Goal: Task Accomplishment & Management: Manage account settings

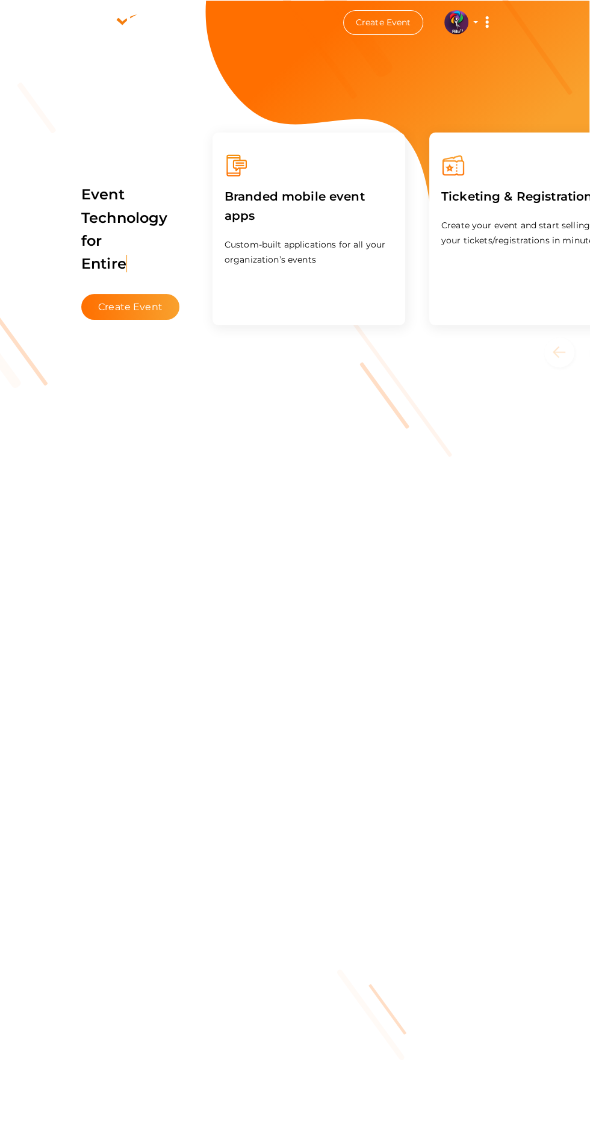
click at [461, 31] on img at bounding box center [456, 22] width 24 height 24
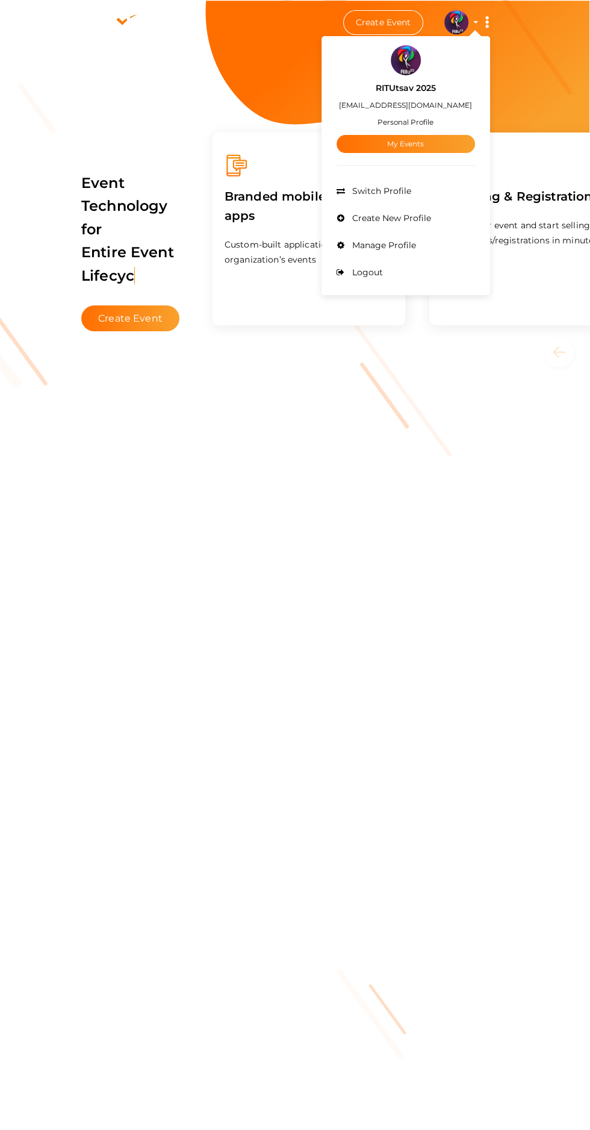
click at [414, 246] on span "Manage Profile" at bounding box center [382, 245] width 67 height 11
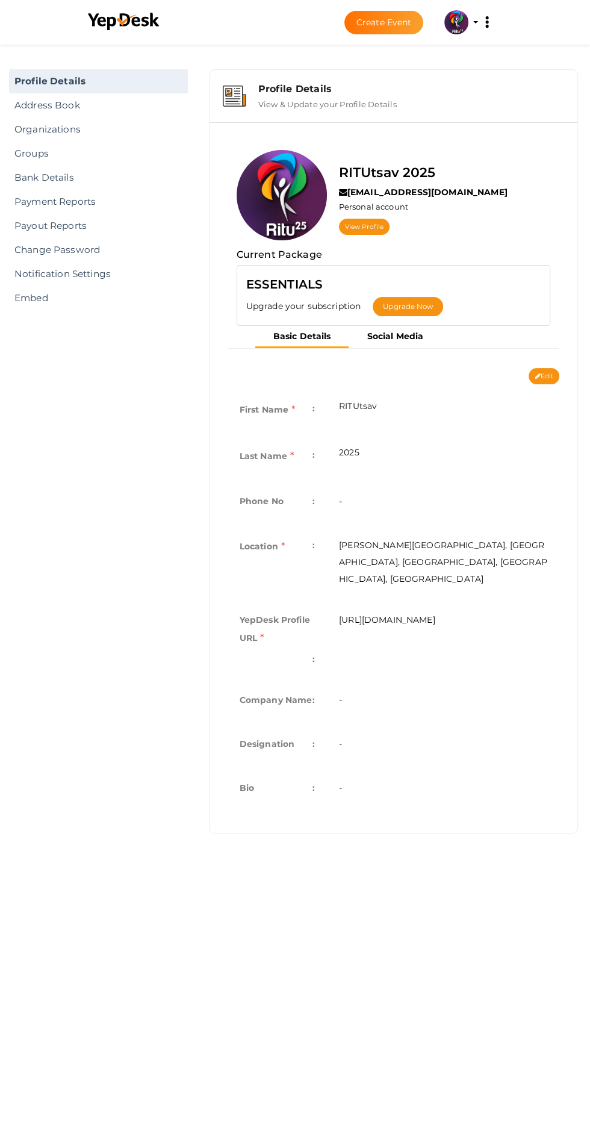
click at [87, 204] on link "Payment Reports" at bounding box center [98, 202] width 179 height 24
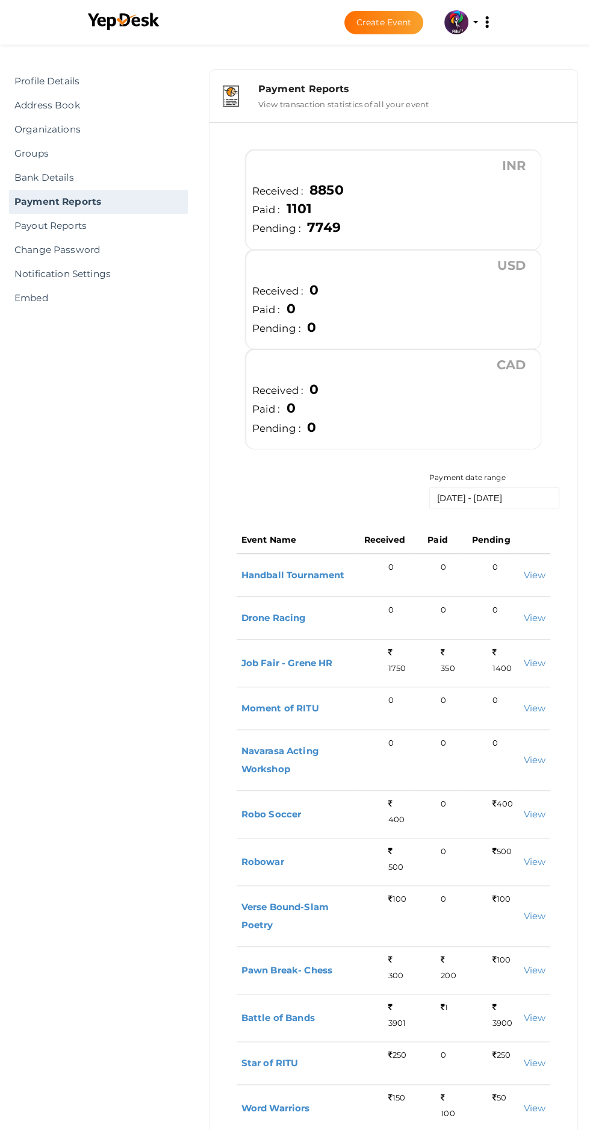
click at [51, 246] on link "Change Password" at bounding box center [98, 250] width 179 height 24
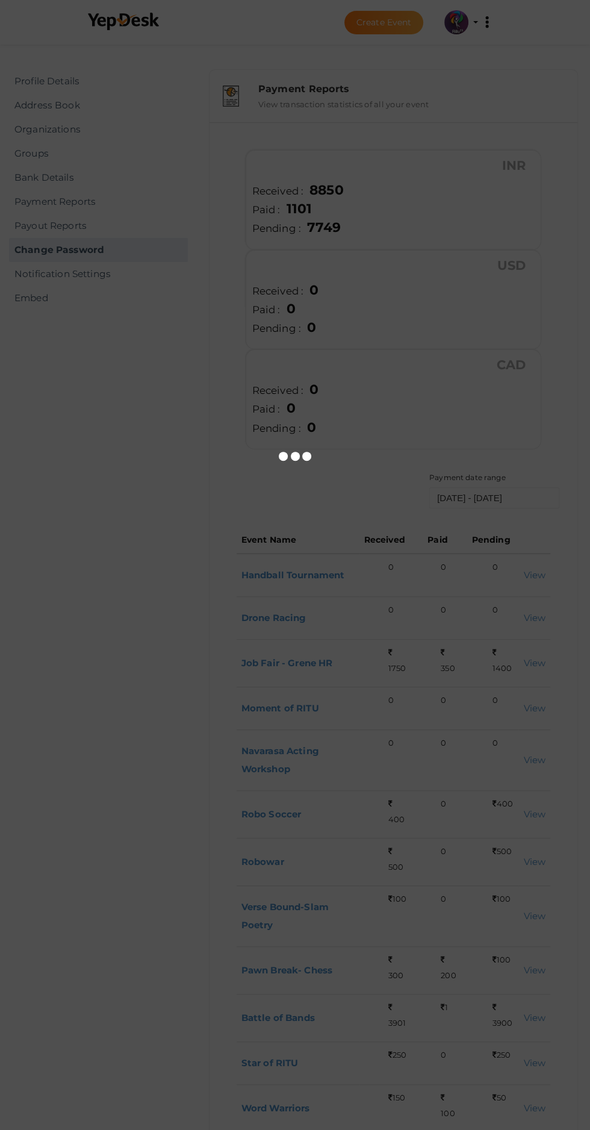
click at [50, 226] on div at bounding box center [295, 565] width 590 height 1130
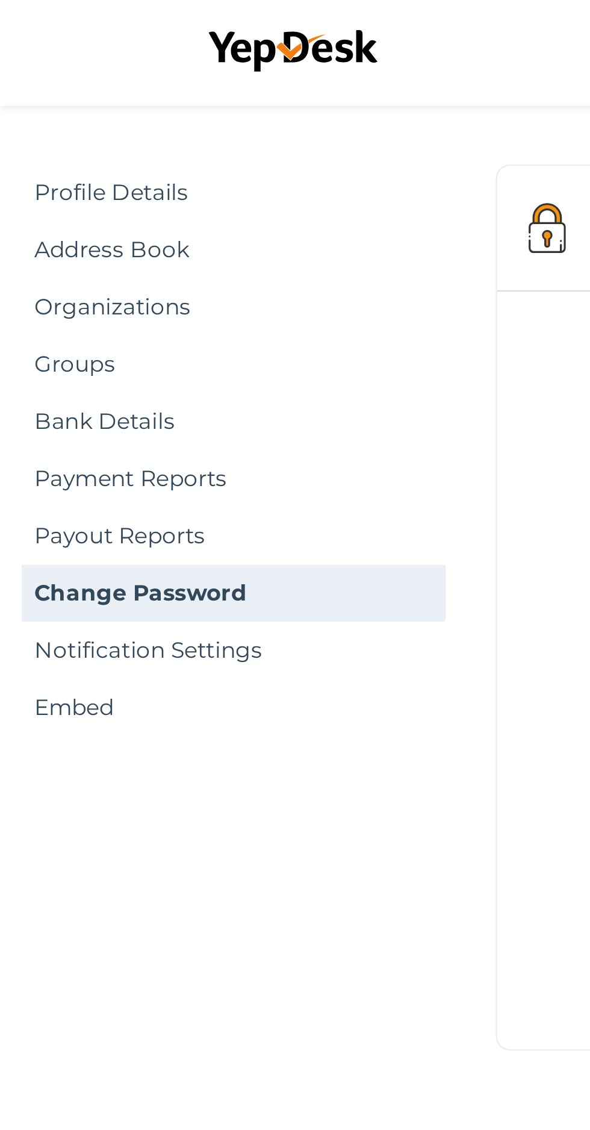
click at [40, 235] on link "Payout Reports" at bounding box center [98, 226] width 179 height 24
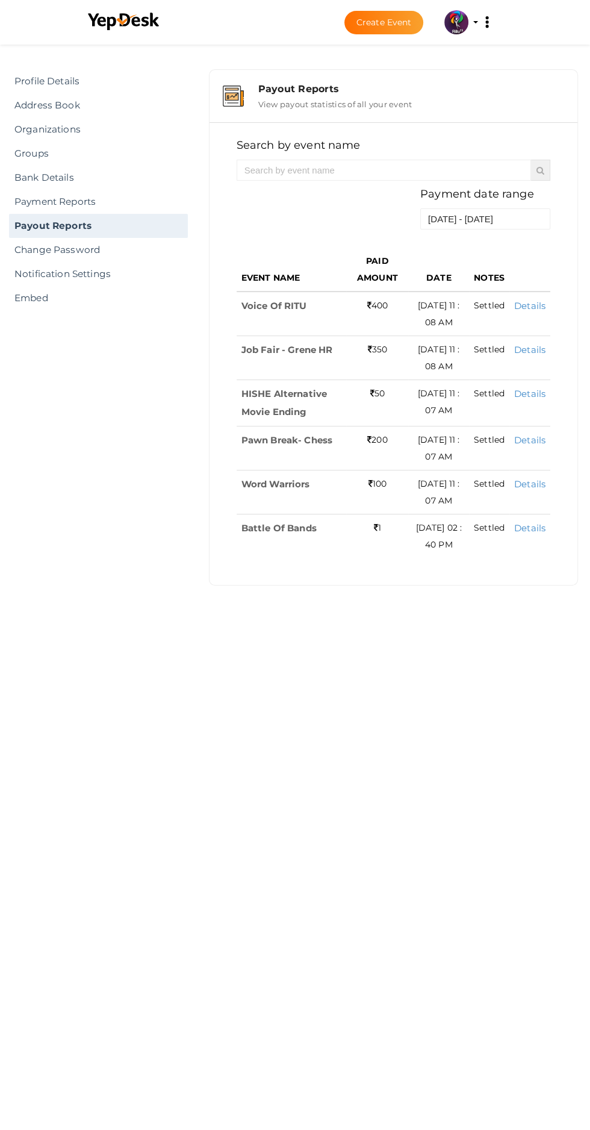
click at [58, 86] on link "Profile Details" at bounding box center [98, 81] width 179 height 24
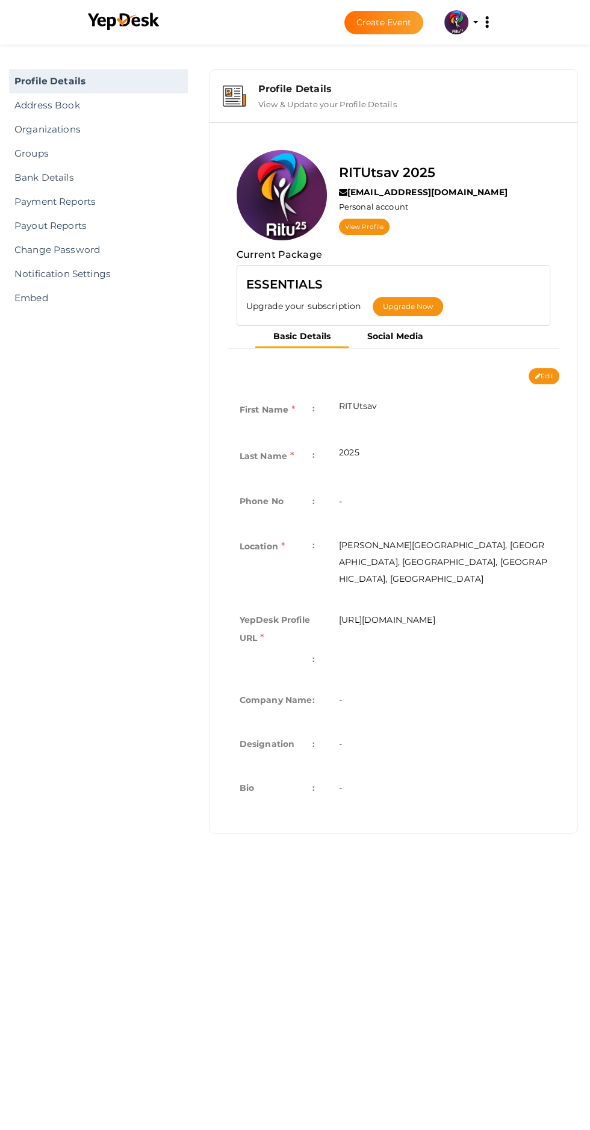
scroll to position [24, 0]
